Goal: Find specific page/section: Find specific page/section

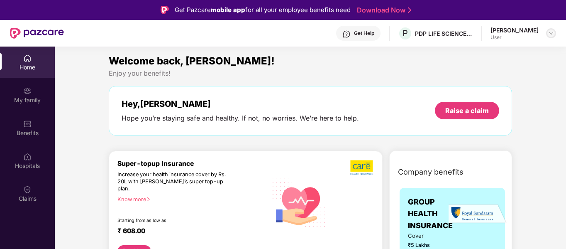
click at [551, 36] on img at bounding box center [551, 33] width 7 height 7
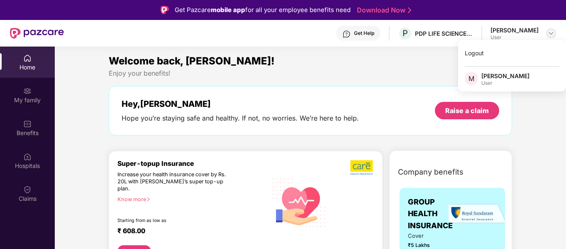
click at [551, 36] on img at bounding box center [551, 33] width 7 height 7
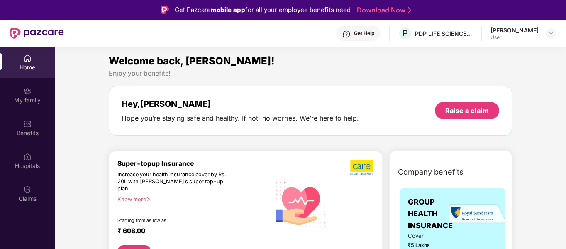
click at [519, 30] on div "[PERSON_NAME]" at bounding box center [514, 30] width 48 height 8
click at [24, 59] on img at bounding box center [27, 58] width 8 height 8
click at [30, 96] on div "My family" at bounding box center [27, 100] width 55 height 8
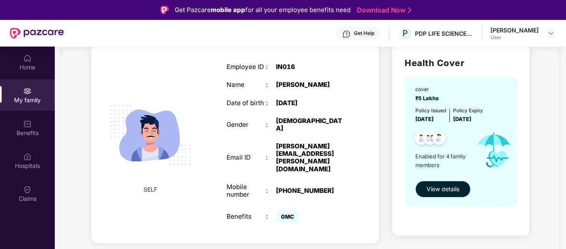
scroll to position [41, 0]
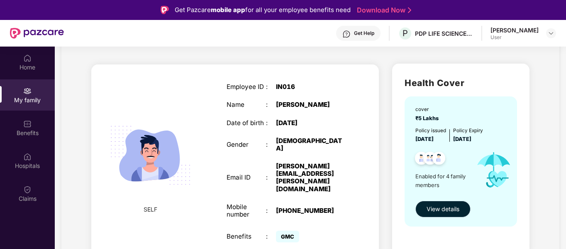
click at [436, 210] on span "View details" at bounding box center [443, 208] width 33 height 9
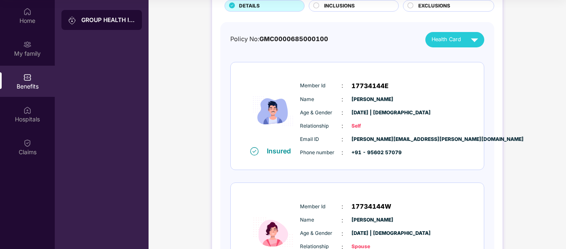
scroll to position [0, 0]
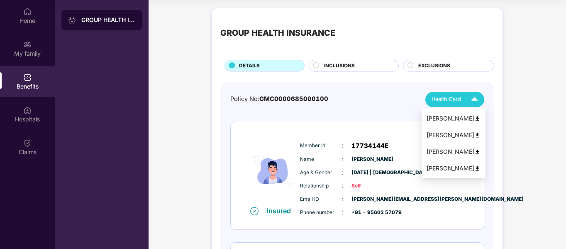
click at [455, 102] on span "Health Card" at bounding box center [445, 99] width 29 height 8
click at [441, 118] on div "[PERSON_NAME]" at bounding box center [454, 118] width 54 height 9
click at [443, 169] on div "[PERSON_NAME]" at bounding box center [454, 167] width 54 height 9
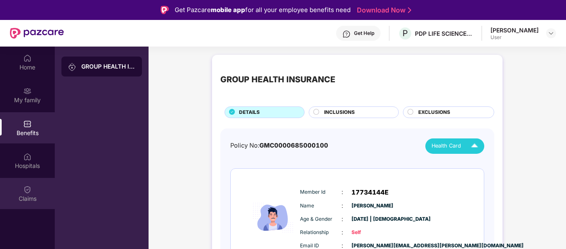
click at [25, 189] on img at bounding box center [27, 189] width 8 height 8
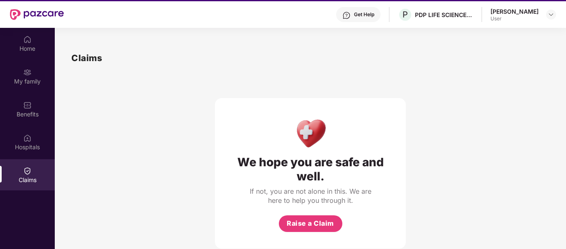
scroll to position [5, 0]
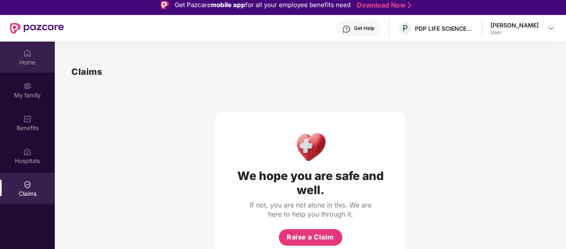
click at [27, 60] on div "Home" at bounding box center [27, 62] width 55 height 8
